Goal: Check status

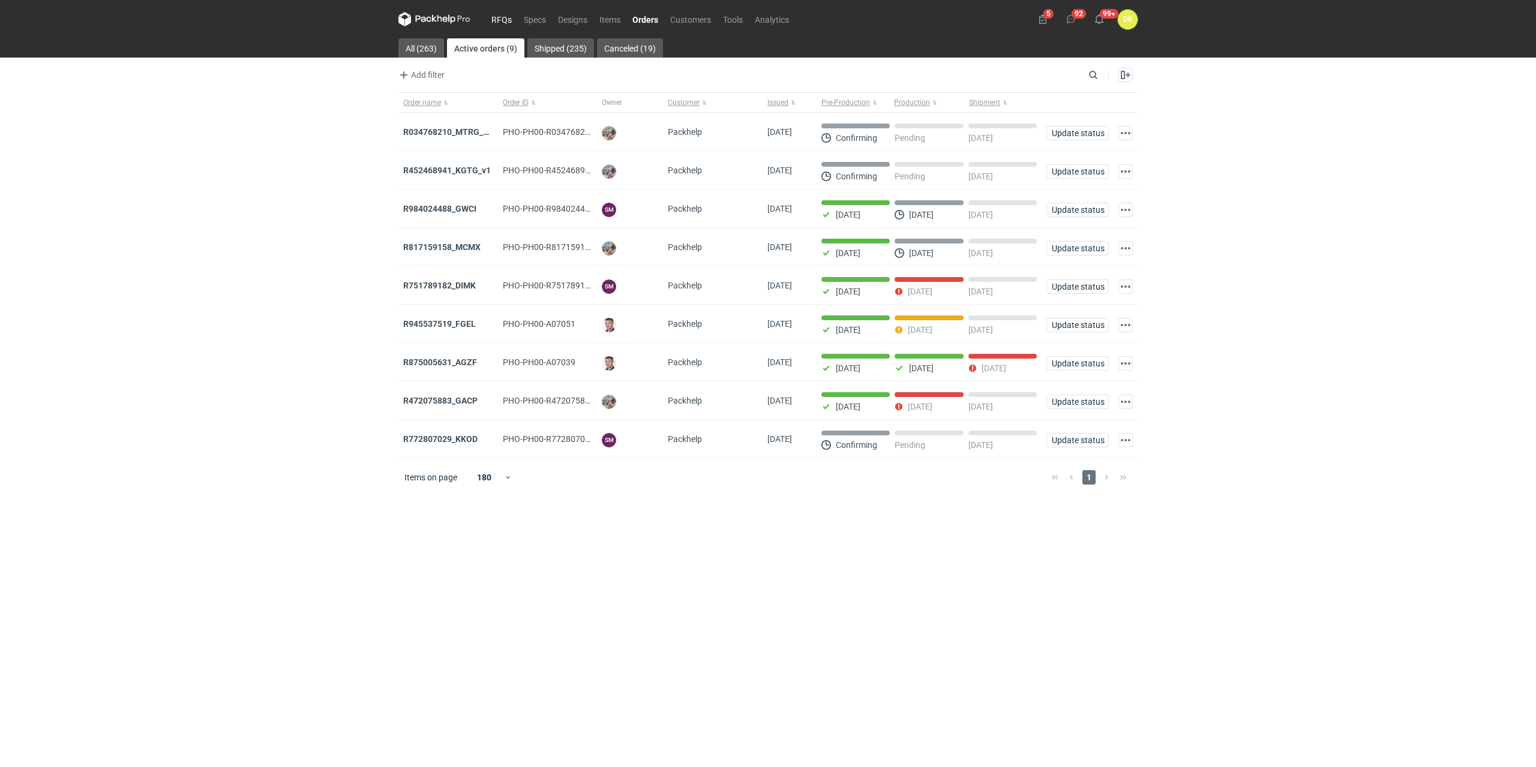
click at [506, 16] on link "RFQs" at bounding box center [501, 19] width 32 height 14
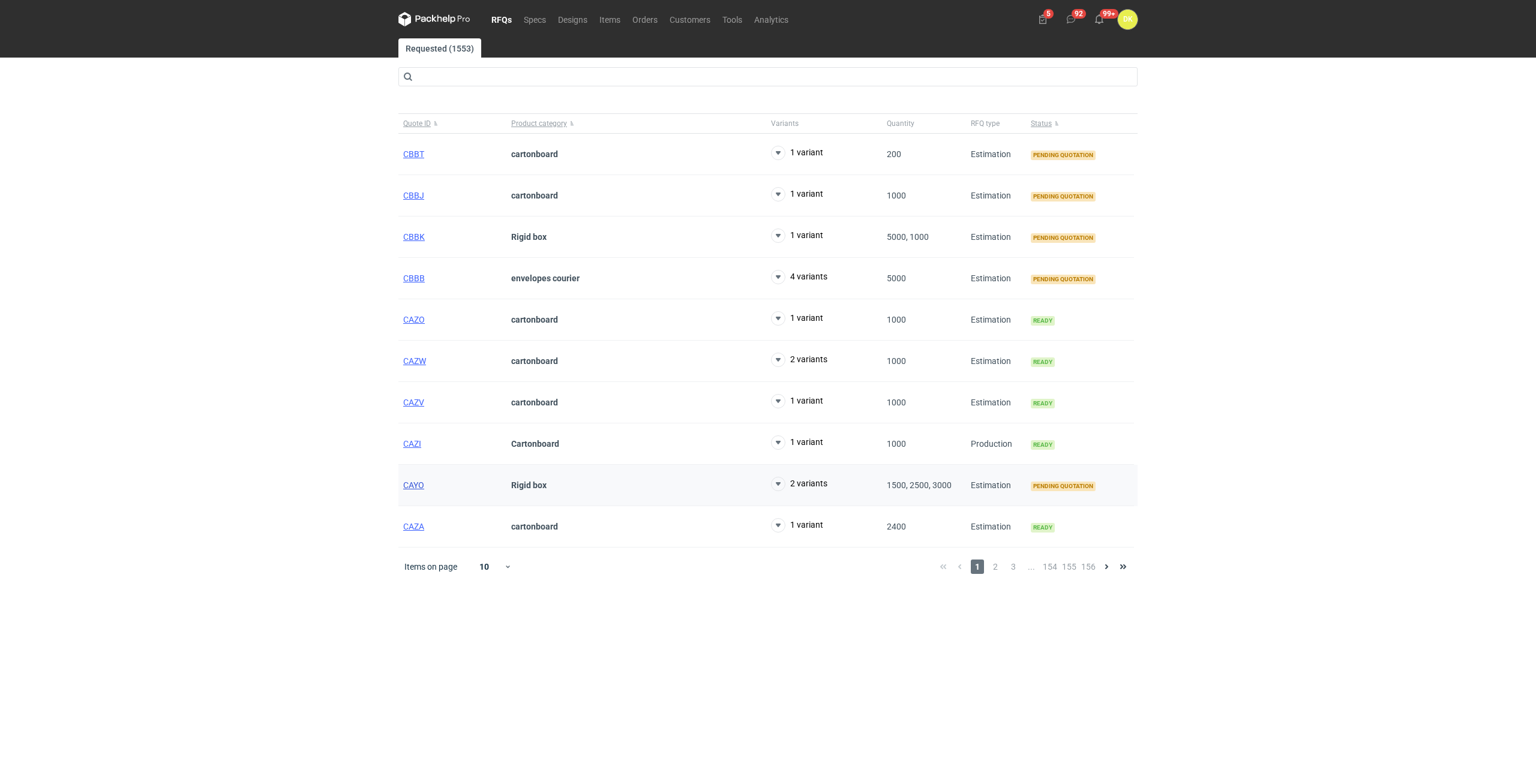
click at [413, 484] on span "CAYO" at bounding box center [413, 486] width 21 height 10
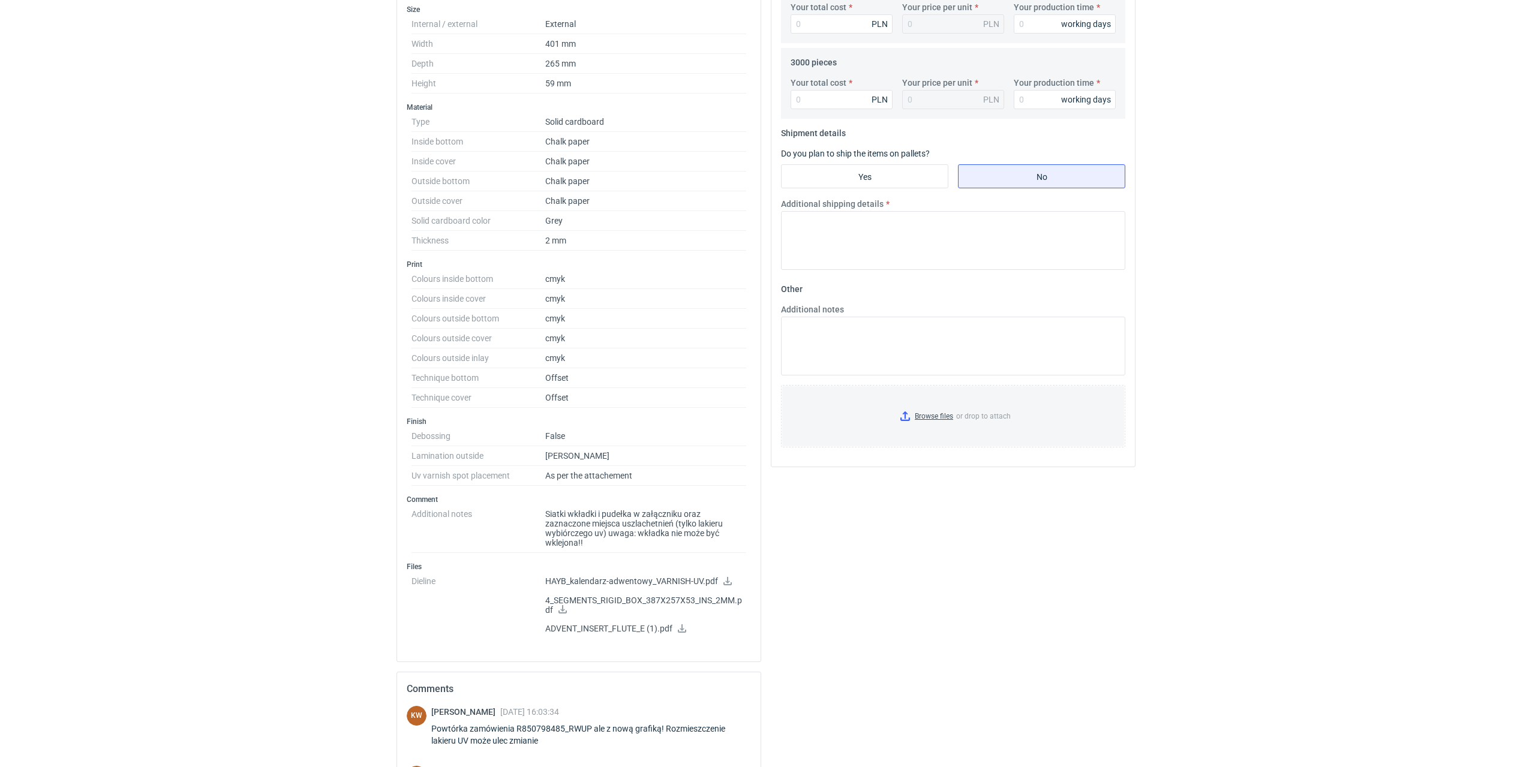
scroll to position [540, 0]
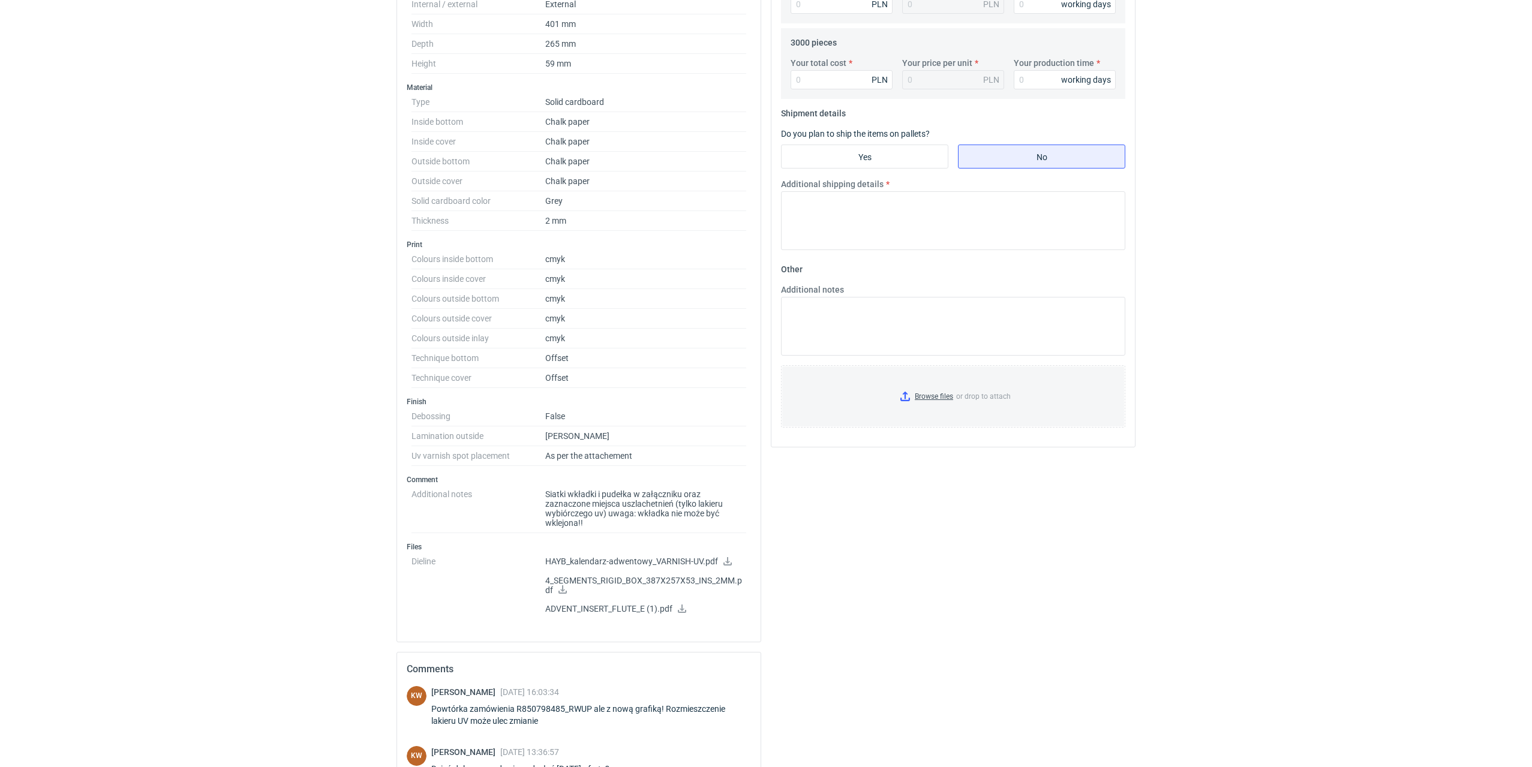
click at [558, 594] on link at bounding box center [563, 591] width 10 height 10
click at [684, 607] on icon at bounding box center [682, 609] width 10 height 8
